Goal: Task Accomplishment & Management: Manage account settings

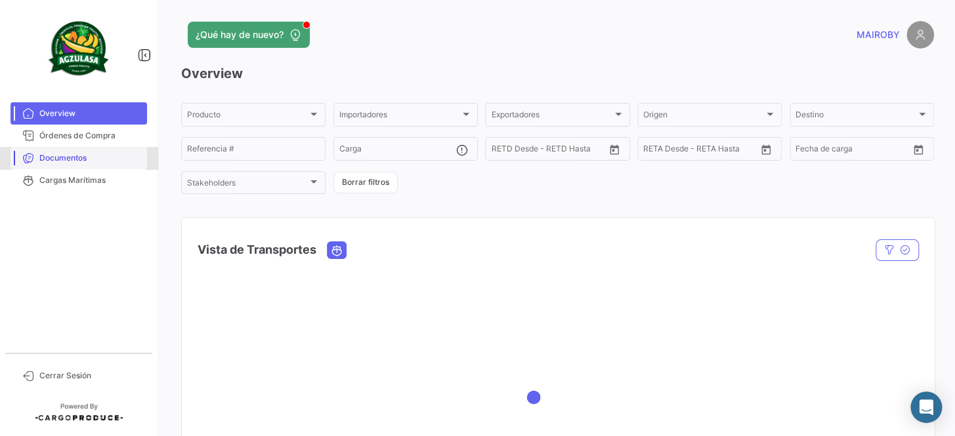
click at [80, 152] on span "Documentos" at bounding box center [90, 158] width 102 height 12
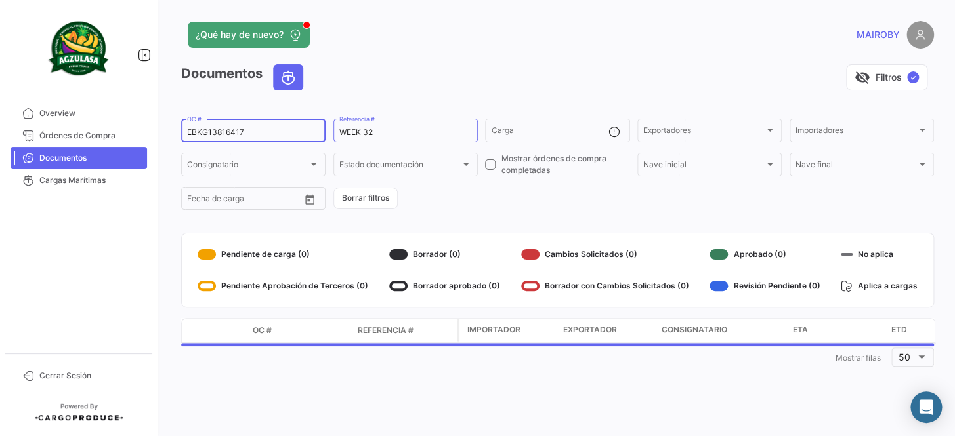
click at [234, 118] on div "EBKG13816417 OC #" at bounding box center [253, 130] width 133 height 26
drag, startPoint x: 246, startPoint y: 131, endPoint x: 87, endPoint y: 132, distance: 159.5
click at [87, 132] on mat-sidenav-container "Overview Órdenes de Compra Documentos Cargas Marítimas Cerrar Sesión ¿Qué hay d…" at bounding box center [477, 218] width 955 height 436
paste input "GQL0410421"
type input "GQL0410421"
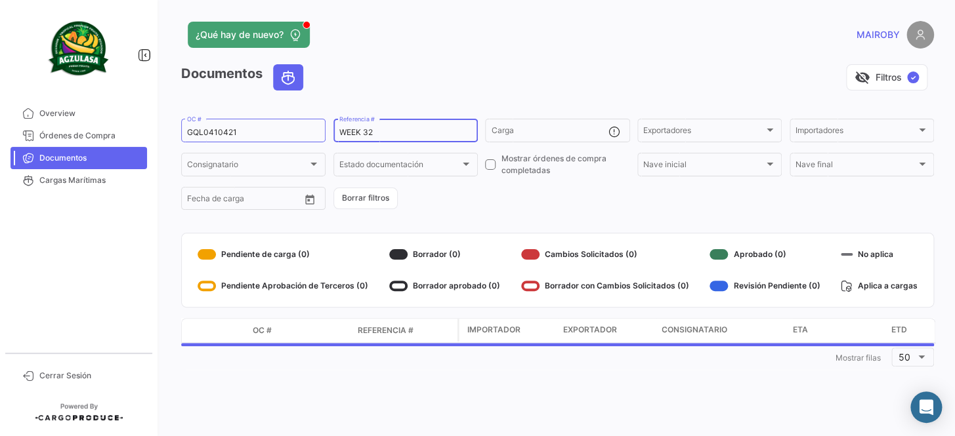
drag, startPoint x: 377, startPoint y: 127, endPoint x: 365, endPoint y: 131, distance: 12.5
click at [365, 131] on input "WEEK 32" at bounding box center [405, 132] width 133 height 9
type input "WEEK 33"
click at [512, 210] on form "GQL0410421 OC # WEEK 33 Referencia # Carga Exportadores Exportadores Importador…" at bounding box center [557, 164] width 753 height 95
click at [508, 209] on form "GQL0410421 OC # WEEK 33 Referencia # Carga Exportadores Exportadores Importador…" at bounding box center [557, 164] width 753 height 95
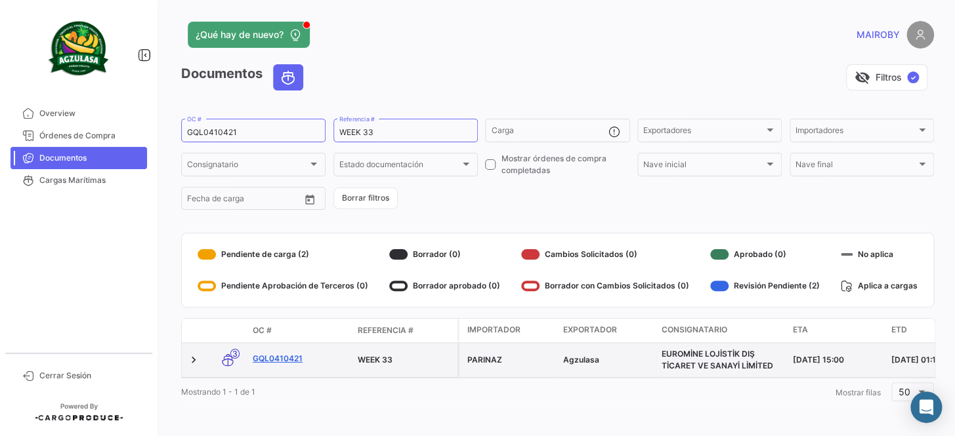
click at [287, 355] on link "GQL0410421" at bounding box center [300, 359] width 94 height 12
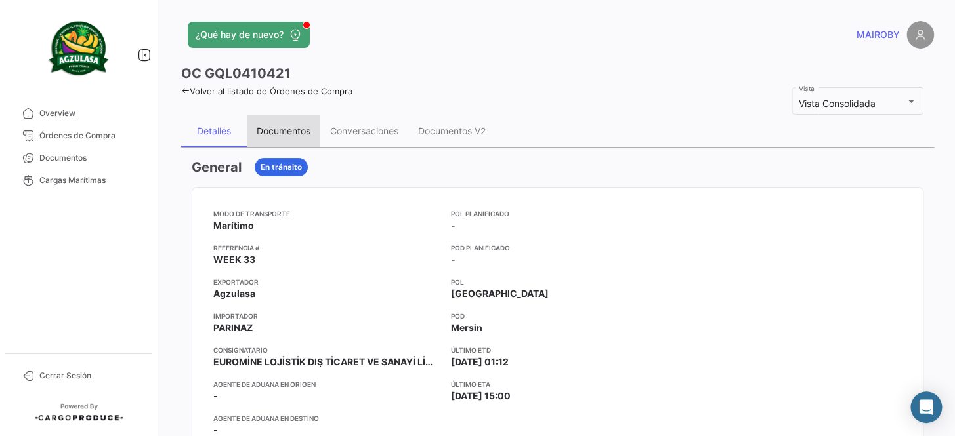
click at [308, 138] on div "Documentos" at bounding box center [283, 130] width 73 height 31
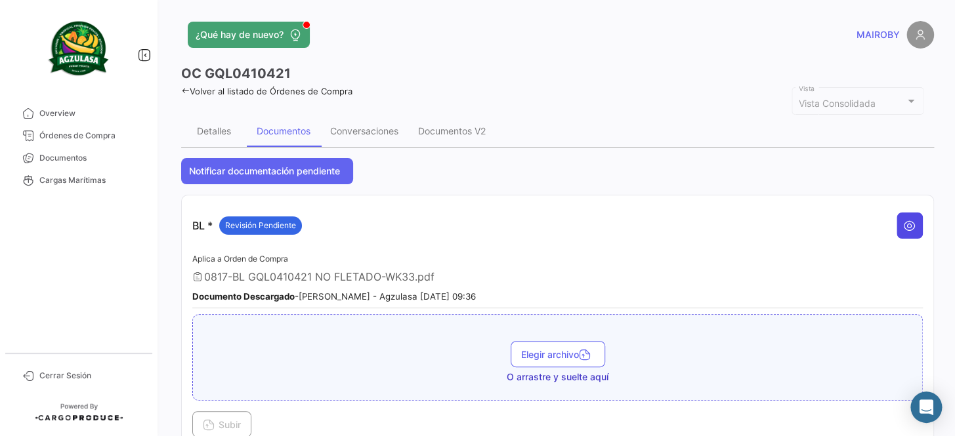
click at [904, 226] on icon at bounding box center [909, 225] width 13 height 13
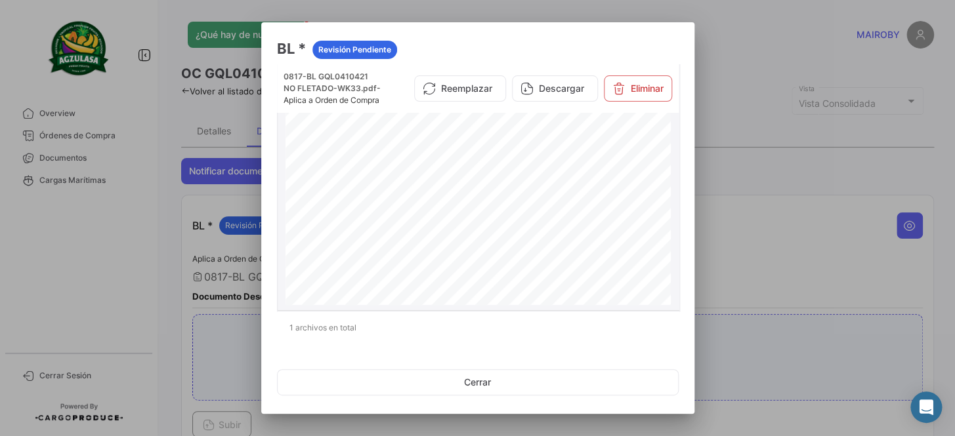
scroll to position [775, 0]
click at [625, 90] on button "Eliminar" at bounding box center [638, 88] width 68 height 26
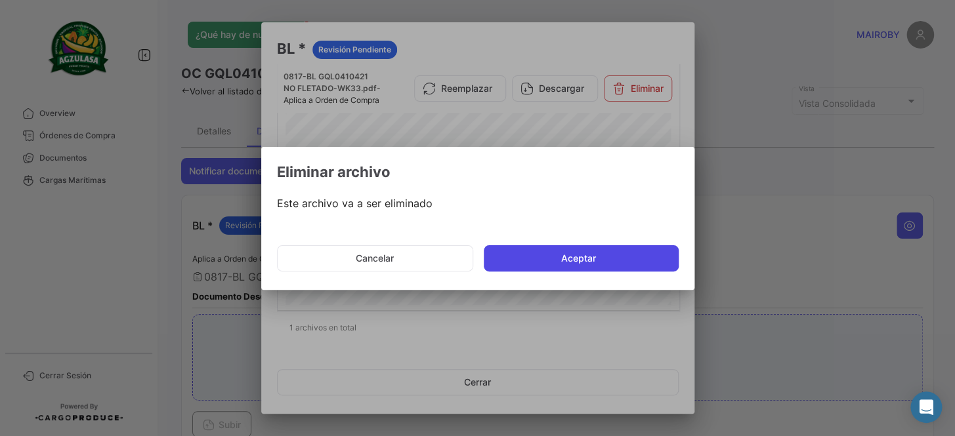
click at [591, 263] on button "Aceptar" at bounding box center [581, 258] width 195 height 26
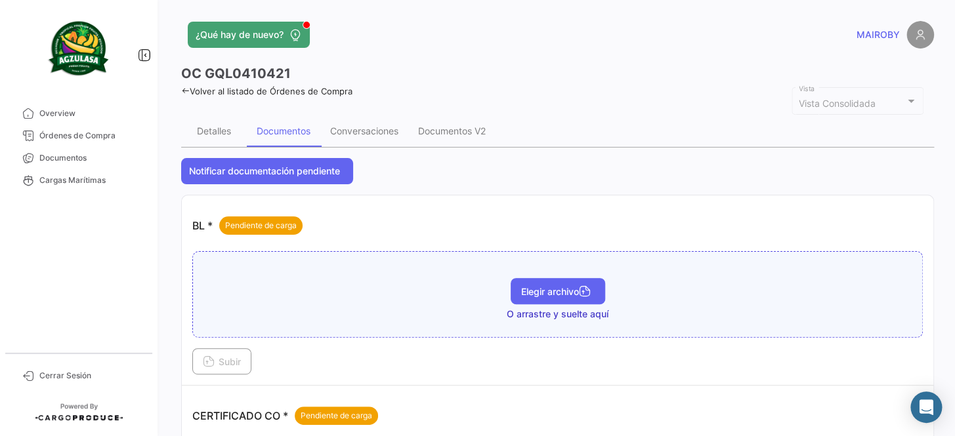
click at [558, 284] on button "Elegir archivo" at bounding box center [558, 291] width 94 height 26
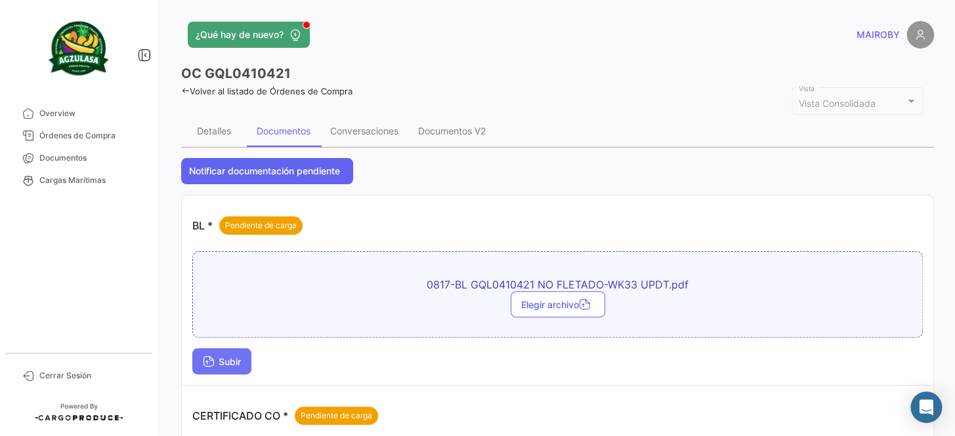
click at [228, 356] on span "Subir" at bounding box center [222, 361] width 38 height 11
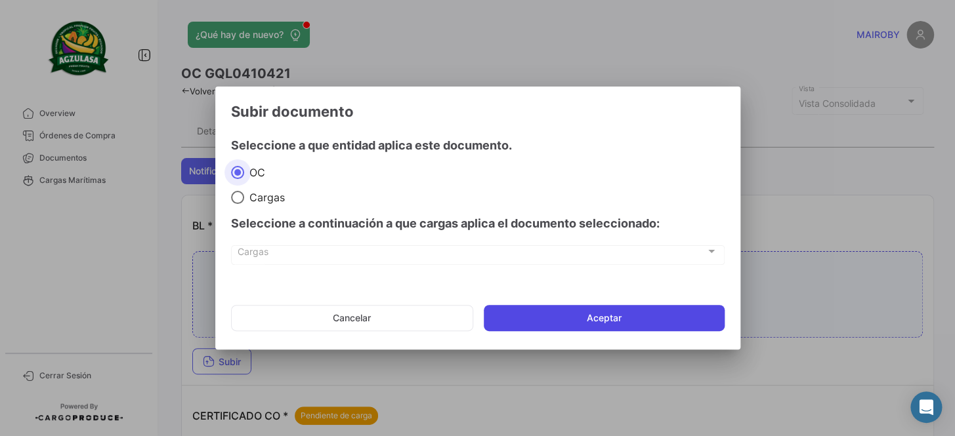
click at [605, 321] on button "Aceptar" at bounding box center [604, 318] width 241 height 26
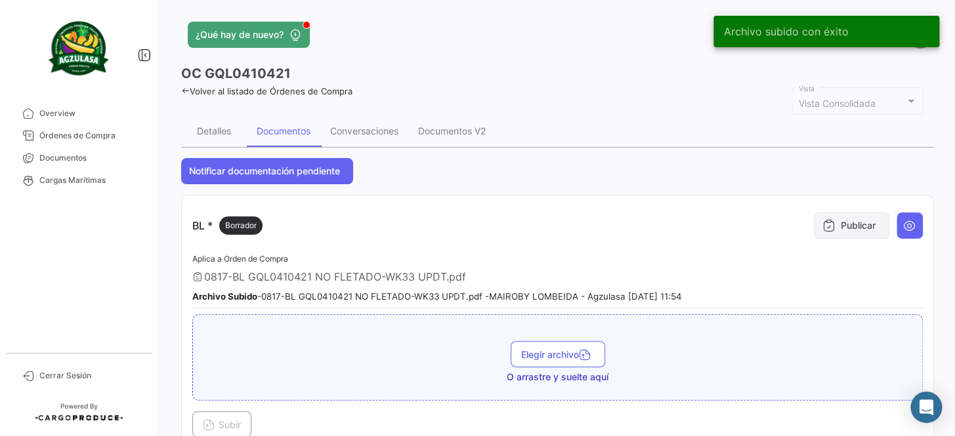
click at [833, 233] on button "Publicar" at bounding box center [851, 226] width 75 height 26
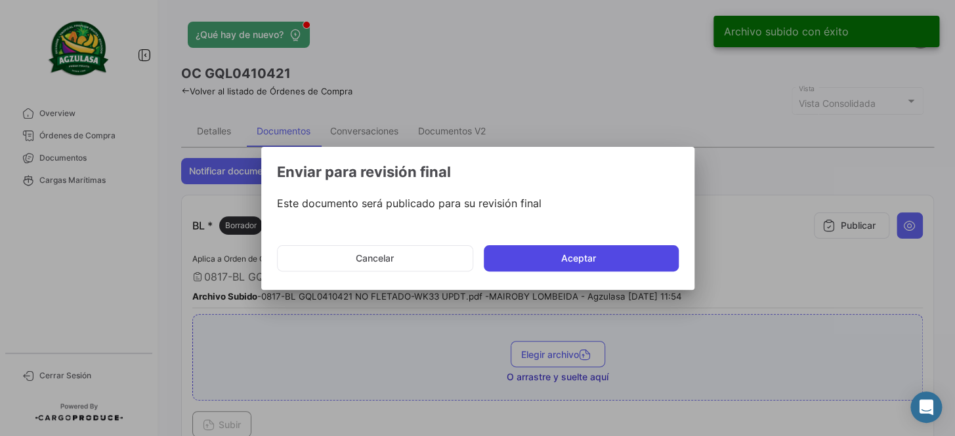
click at [564, 261] on button "Aceptar" at bounding box center [581, 258] width 195 height 26
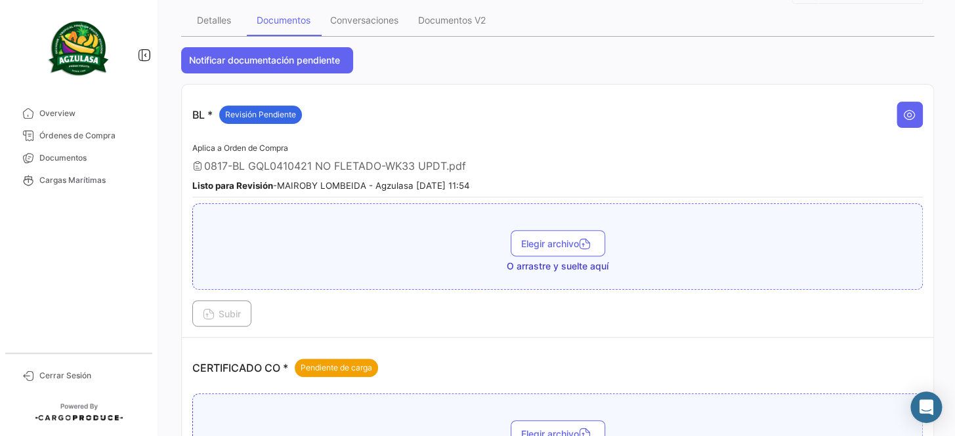
scroll to position [0, 0]
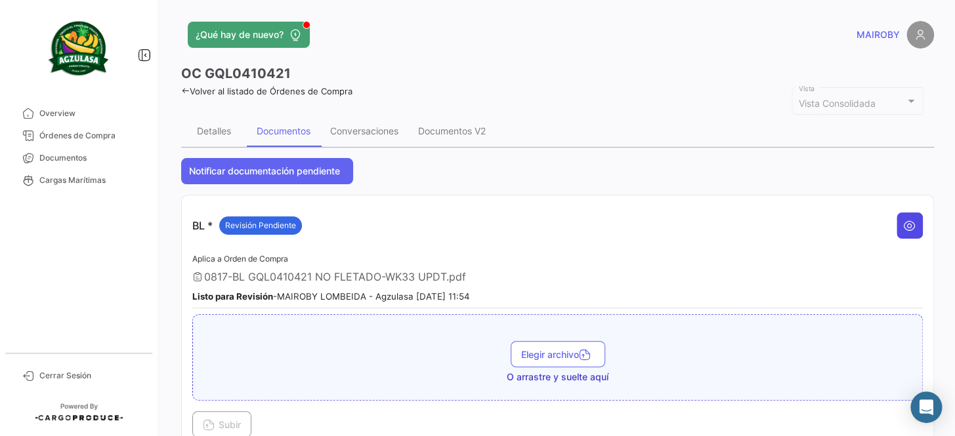
click at [907, 215] on button at bounding box center [909, 226] width 26 height 26
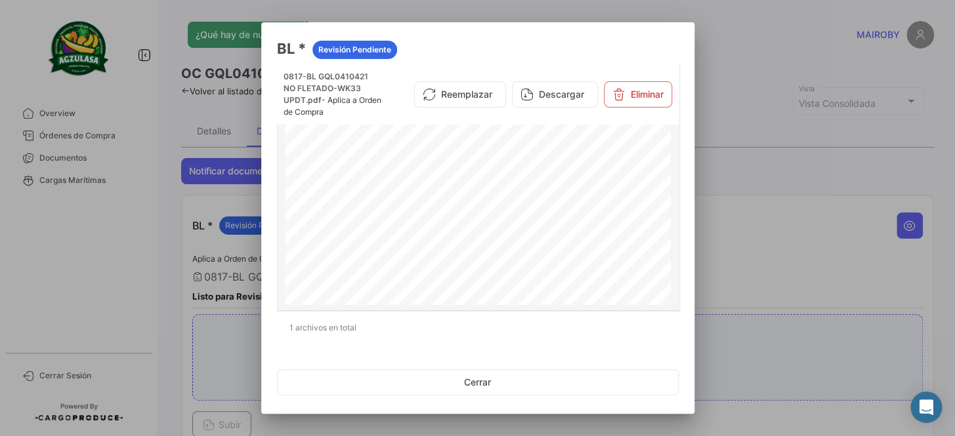
scroll to position [59, 0]
click at [750, 203] on div at bounding box center [477, 218] width 955 height 436
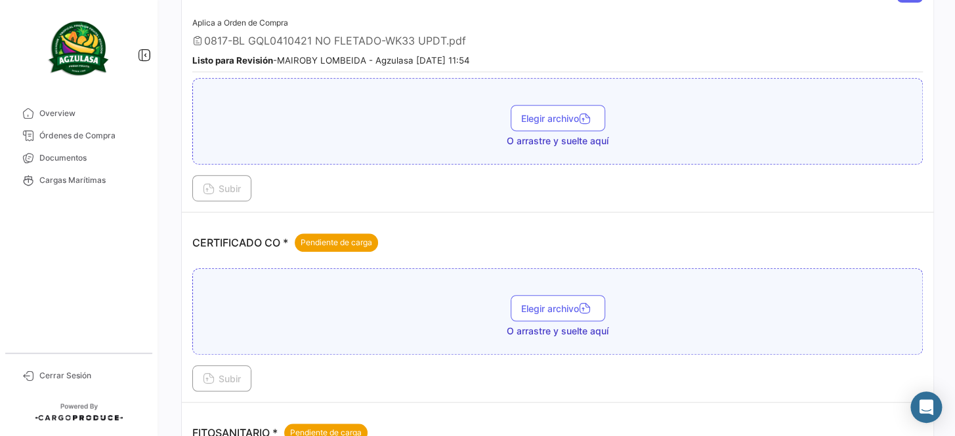
scroll to position [238, 0]
